Goal: Navigation & Orientation: Find specific page/section

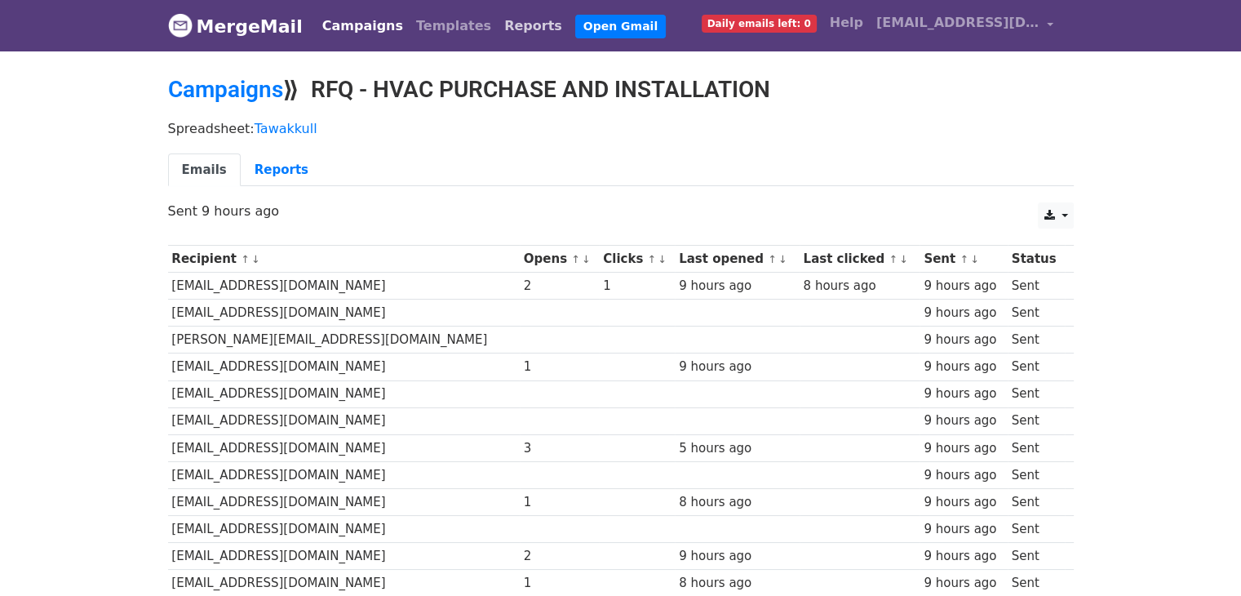
click at [498, 26] on link "Reports" at bounding box center [533, 26] width 71 height 33
click at [1121, 137] on body "MergeMail Campaigns Templates Reports Open Gmail Daily emails left: 0 Help [EMA…" at bounding box center [620, 431] width 1241 height 863
